Goal: Task Accomplishment & Management: Manage account settings

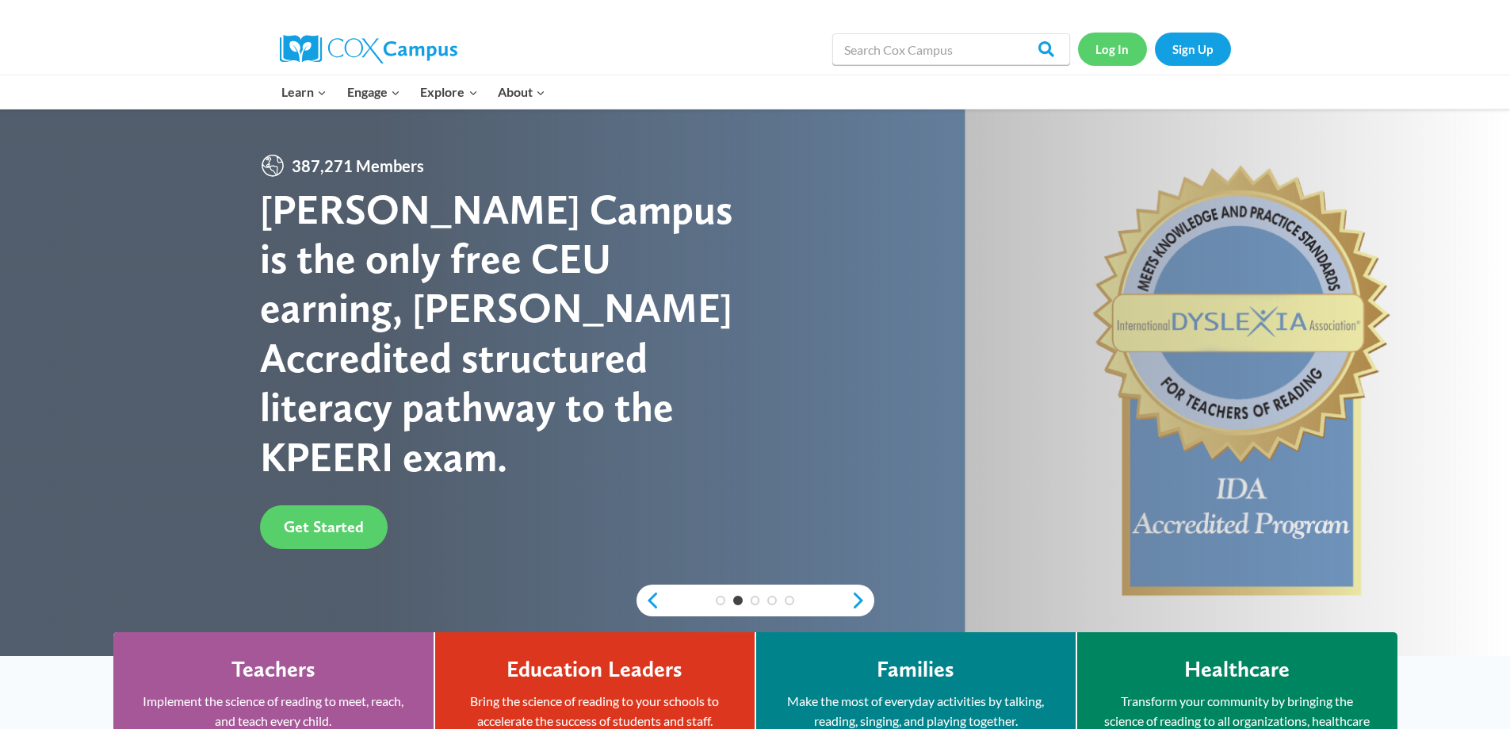
click at [1126, 44] on link "Log In" at bounding box center [1112, 49] width 69 height 33
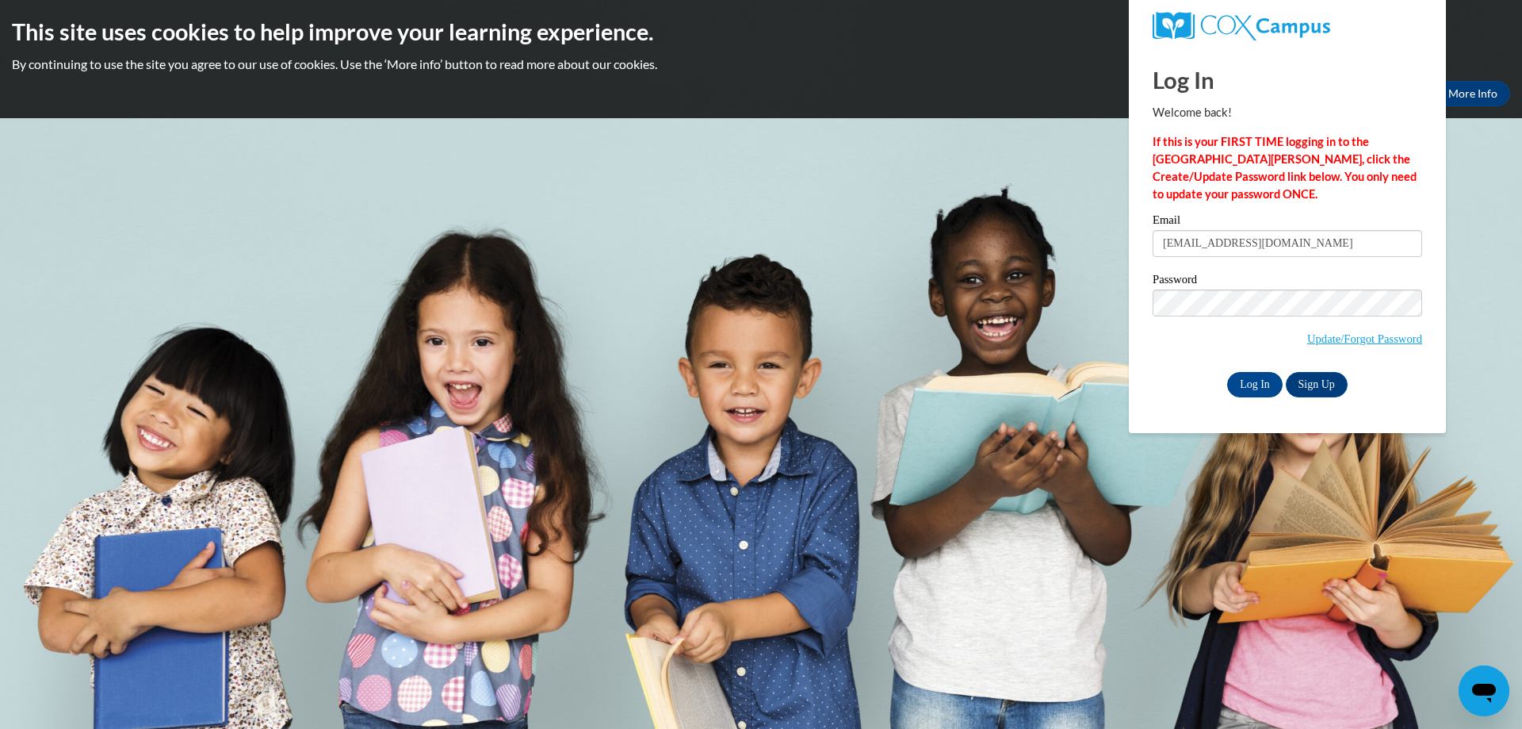
type input "[EMAIL_ADDRESS][DOMAIN_NAME]"
click at [1246, 283] on label "Password" at bounding box center [1288, 282] width 270 height 16
click at [1227, 372] on input "Log In" at bounding box center [1254, 384] width 55 height 25
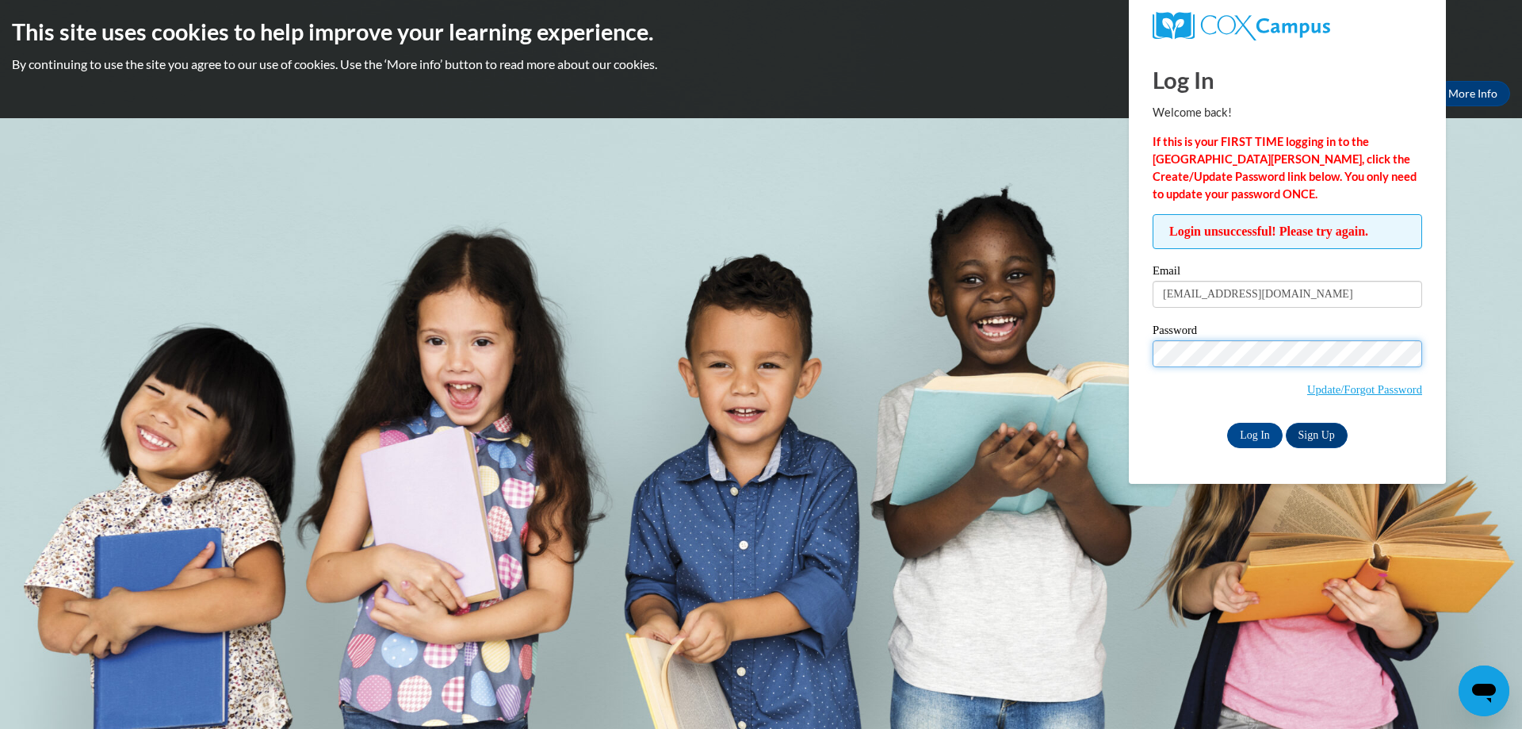
click at [1227, 423] on input "Log In" at bounding box center [1254, 435] width 55 height 25
click at [1257, 434] on input "Log In" at bounding box center [1254, 435] width 55 height 25
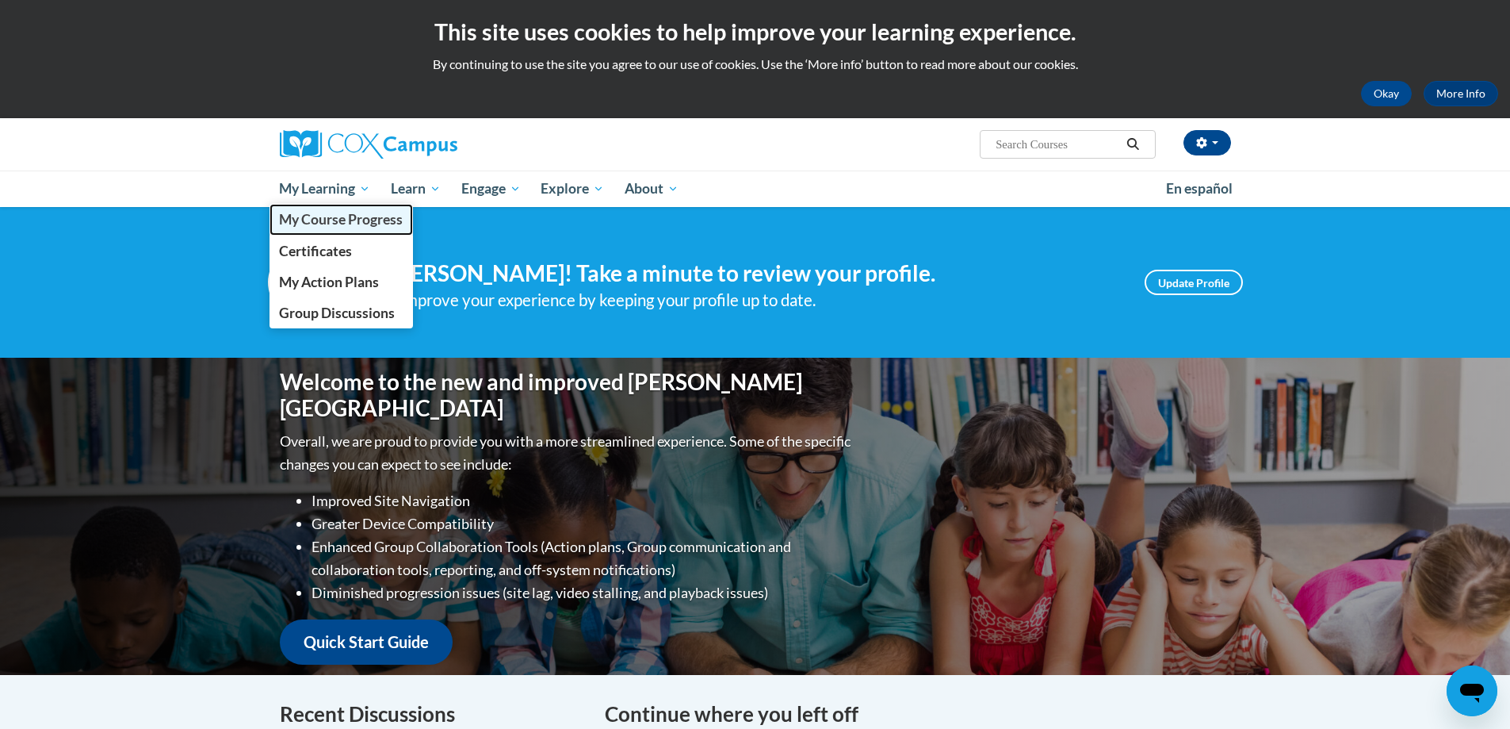
click at [344, 218] on span "My Course Progress" at bounding box center [341, 219] width 124 height 17
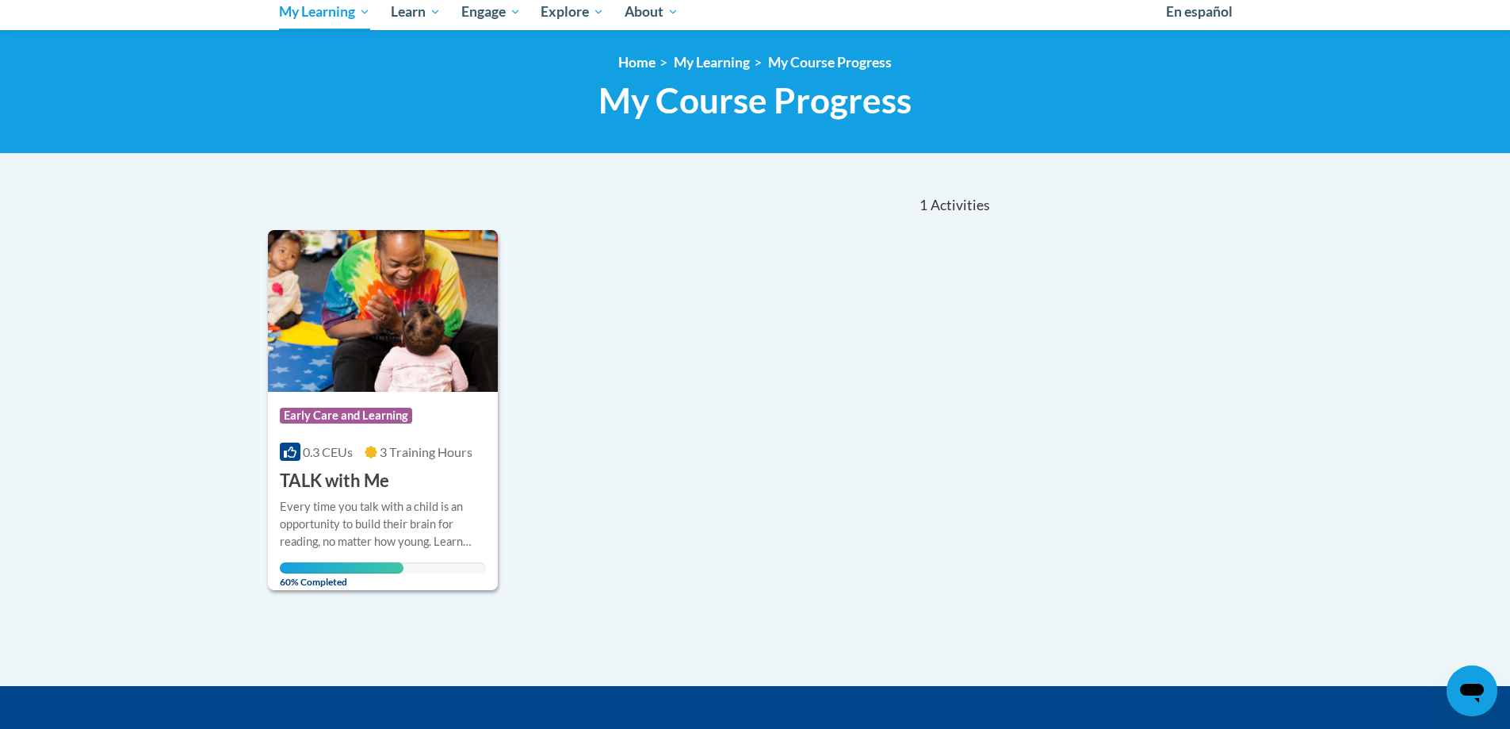
scroll to position [317, 0]
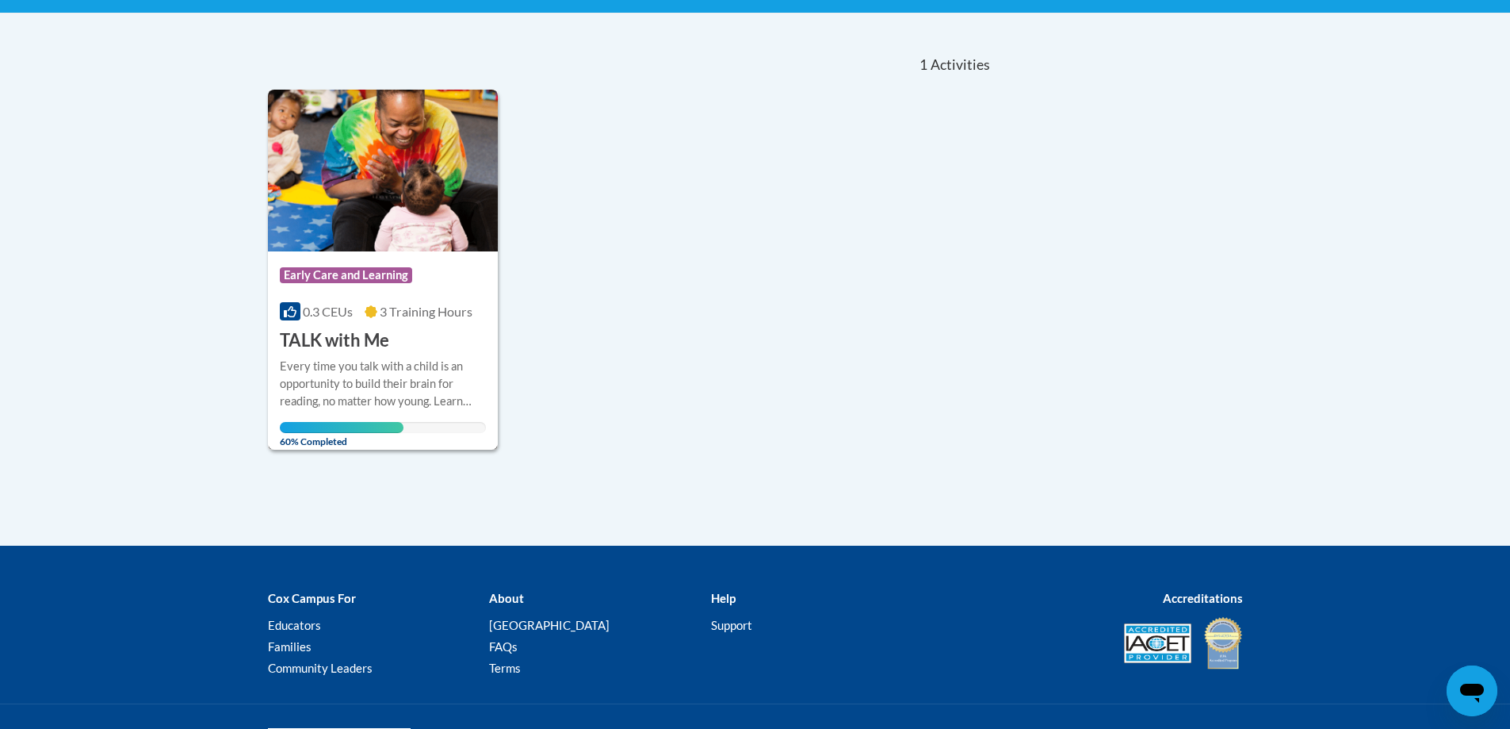
click at [396, 243] on img at bounding box center [383, 171] width 231 height 162
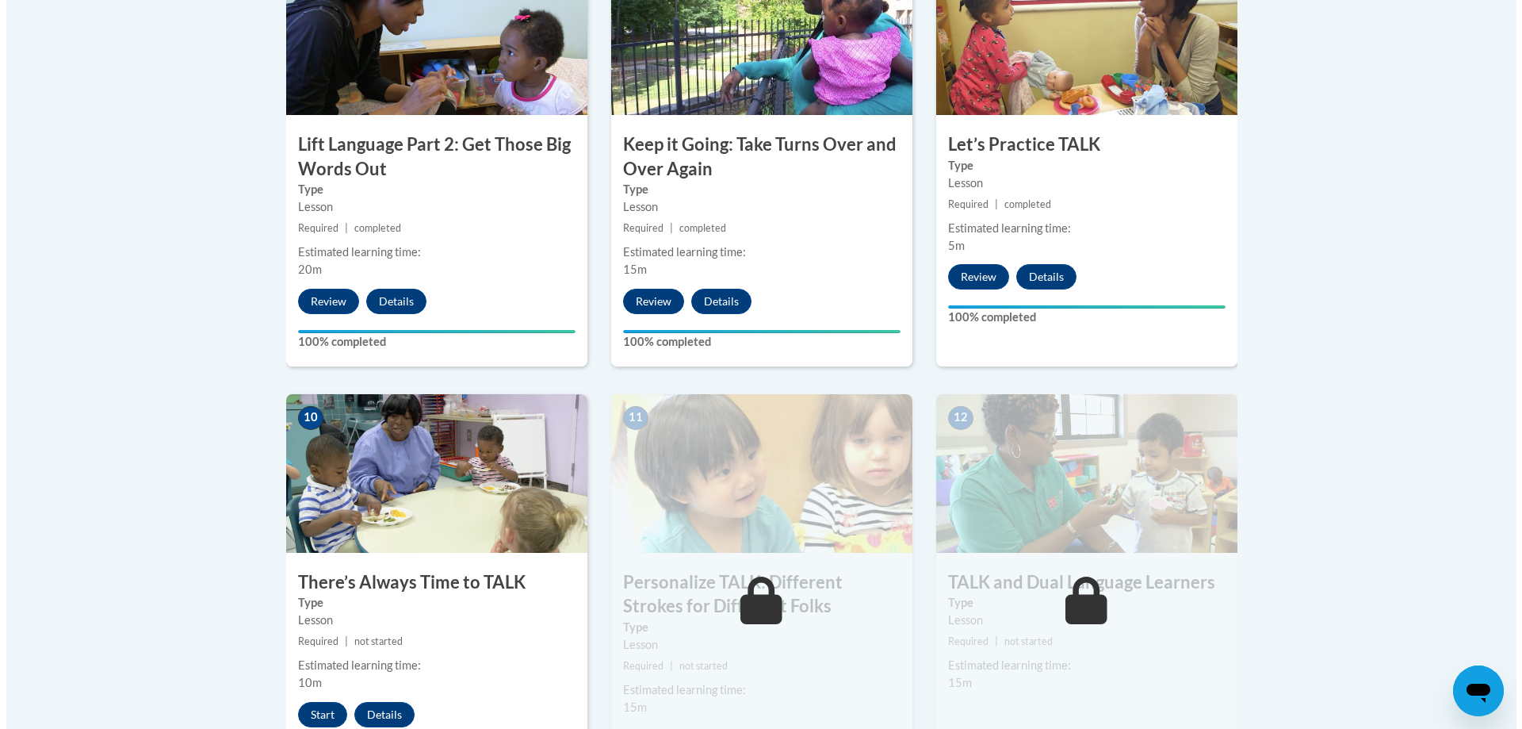
scroll to position [1744, 0]
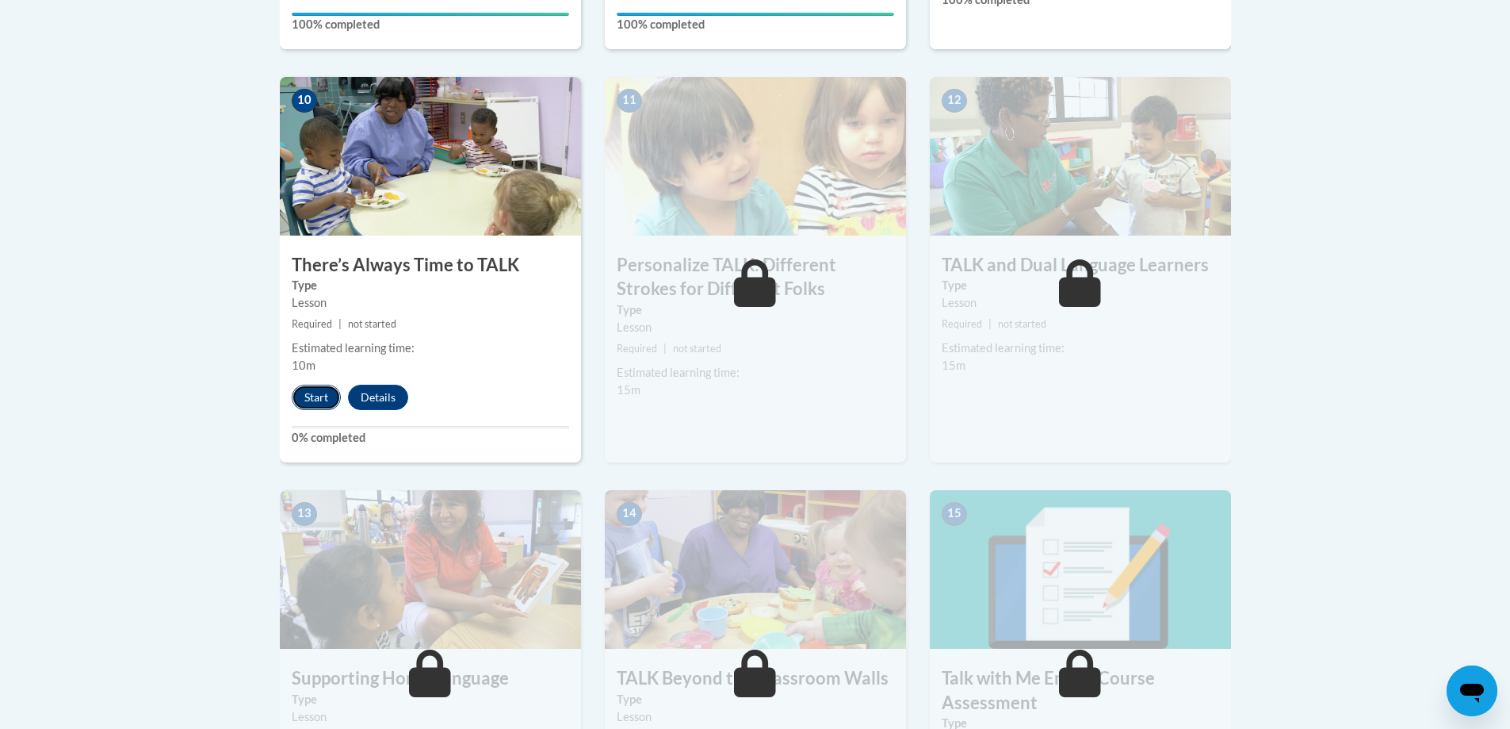
click at [321, 397] on button "Start" at bounding box center [316, 397] width 49 height 25
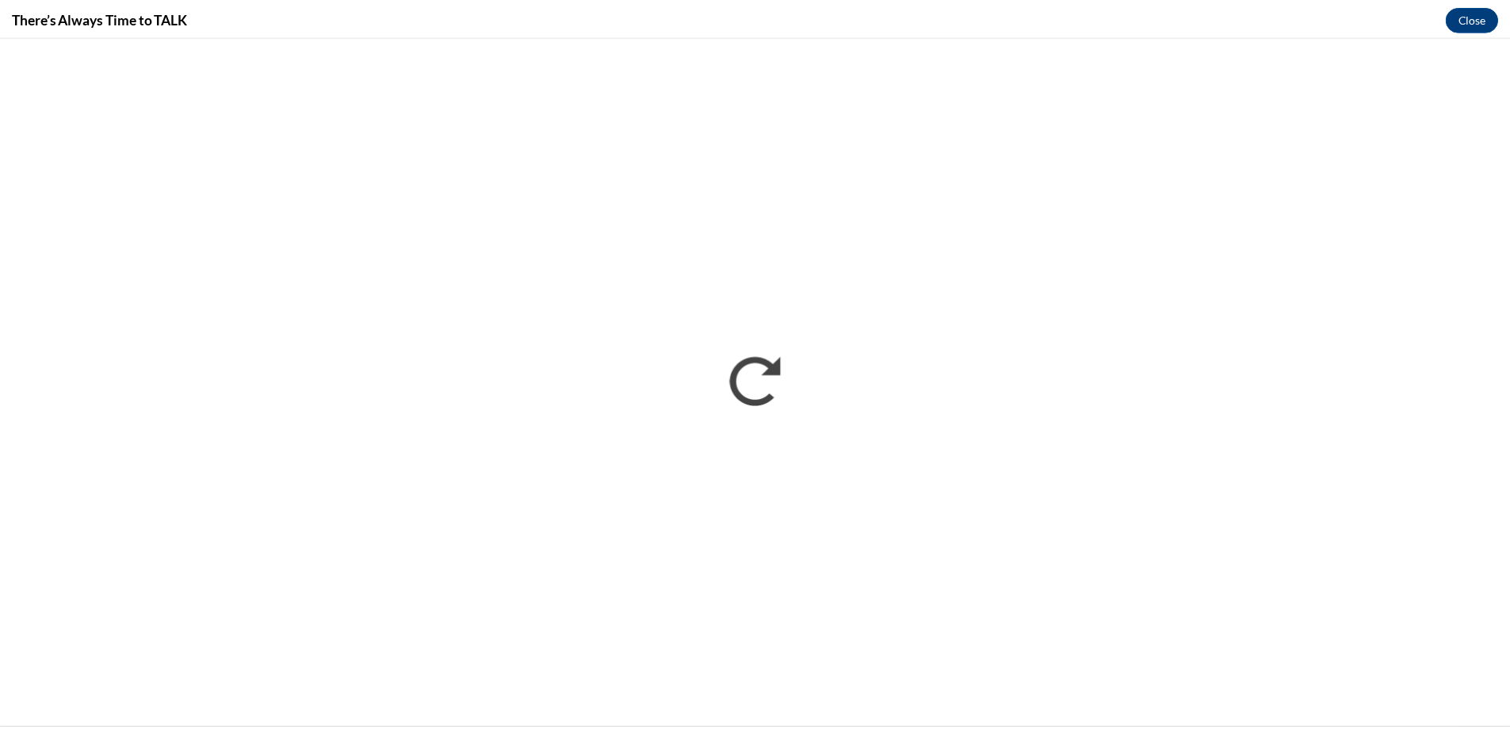
scroll to position [0, 0]
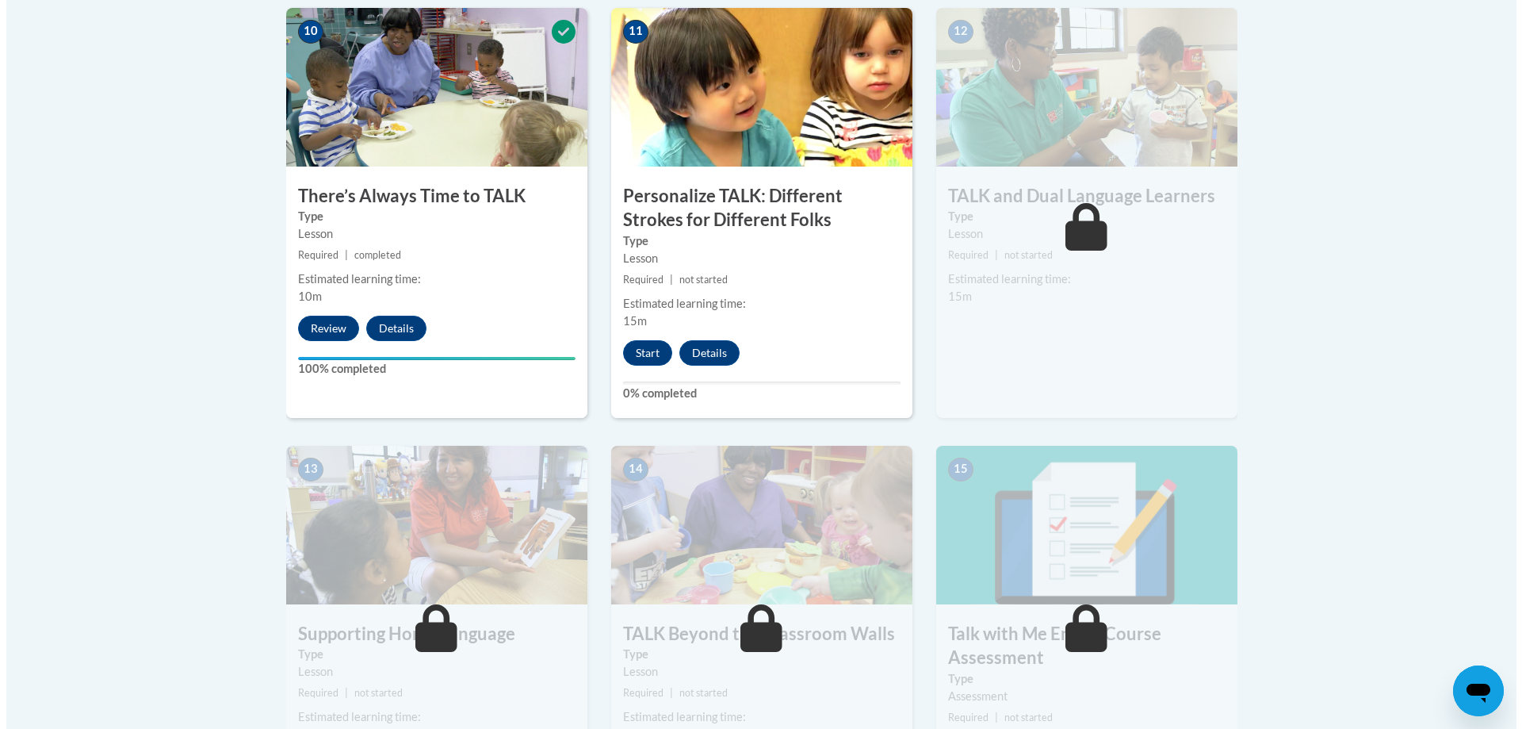
scroll to position [1824, 0]
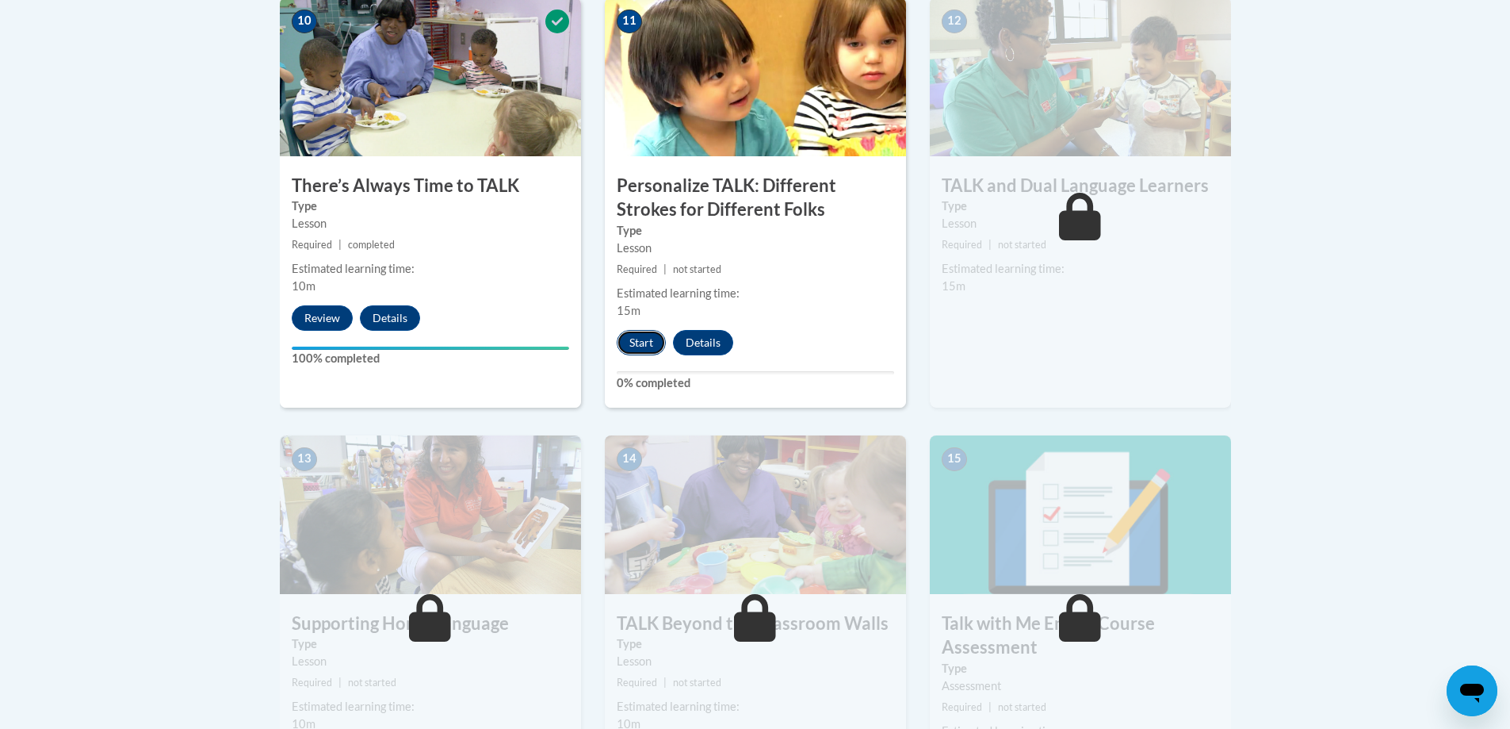
click at [636, 350] on button "Start" at bounding box center [641, 342] width 49 height 25
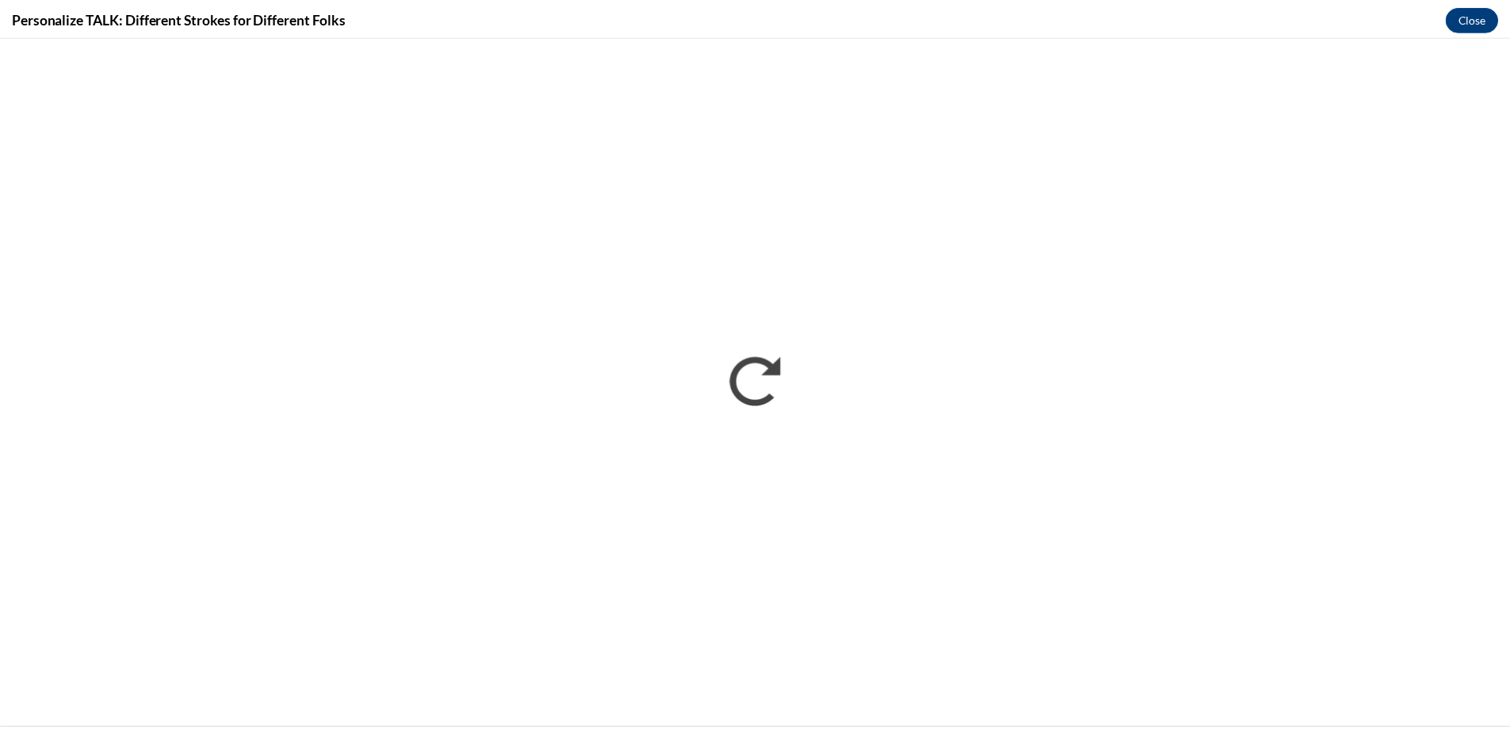
scroll to position [0, 0]
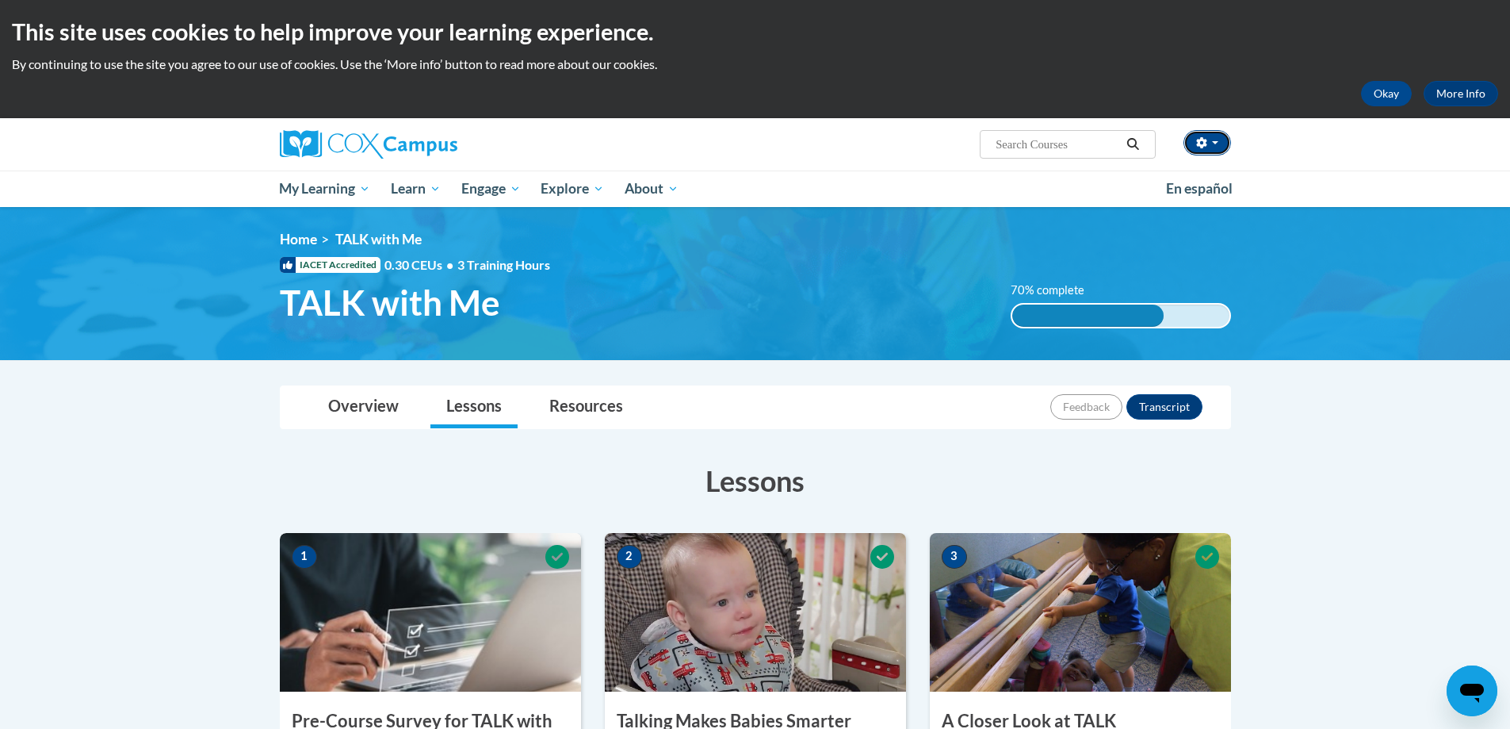
drag, startPoint x: 1219, startPoint y: 135, endPoint x: 862, endPoint y: 164, distance: 358.0
click at [862, 164] on div "Chloe Pugh (America/New_York UTC-04:00) My Profile Inbox My Transcripts Log Out…" at bounding box center [755, 144] width 999 height 52
click at [1218, 133] on button "button" at bounding box center [1208, 142] width 48 height 25
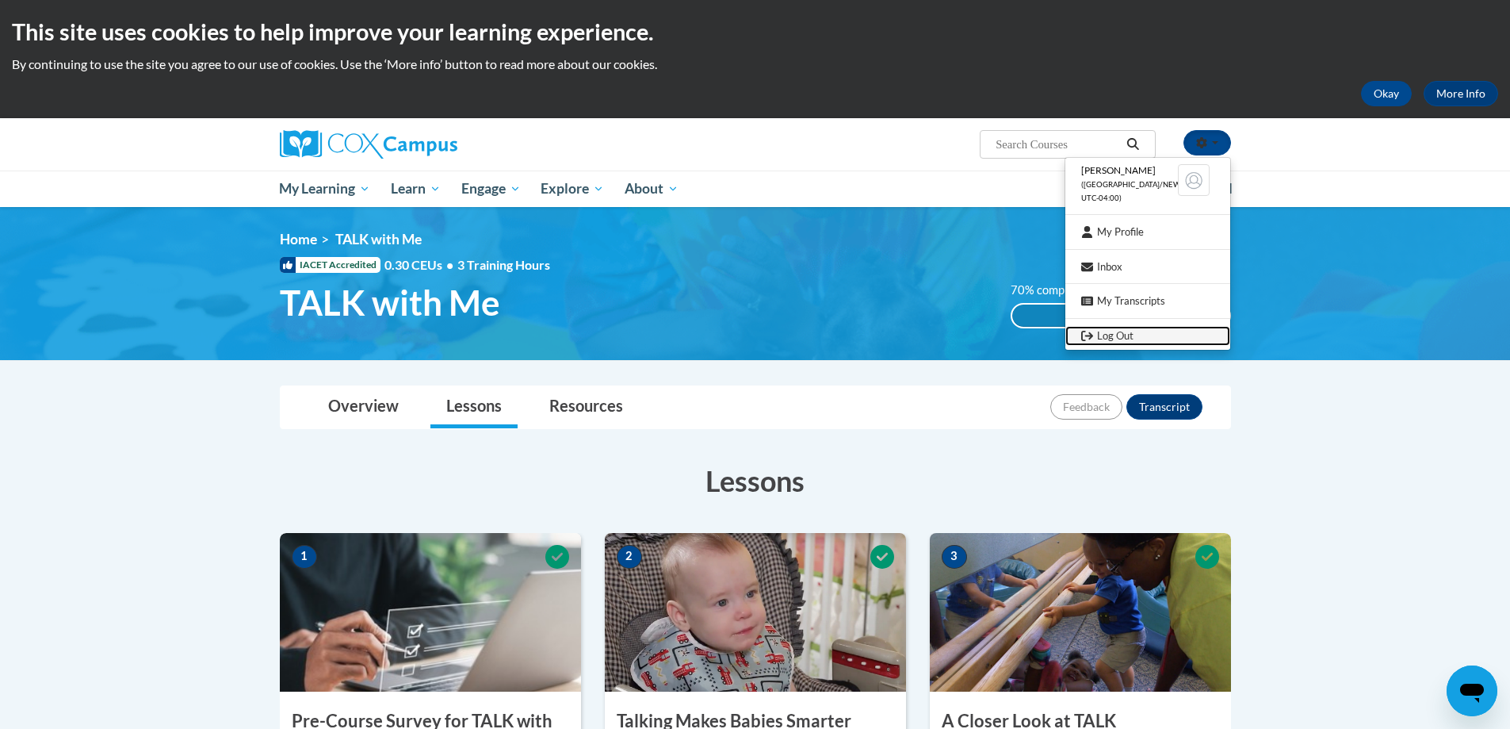
click at [1159, 326] on link "Log Out" at bounding box center [1148, 336] width 165 height 20
